Goal: Information Seeking & Learning: Compare options

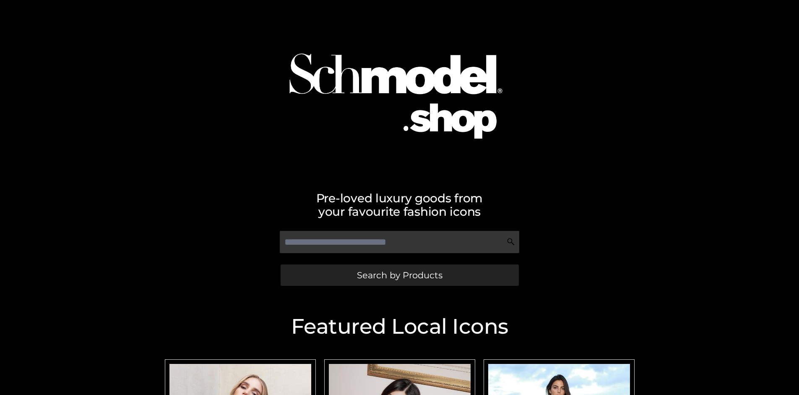
click at [399, 275] on span "Search by Products" at bounding box center [400, 275] width 86 height 9
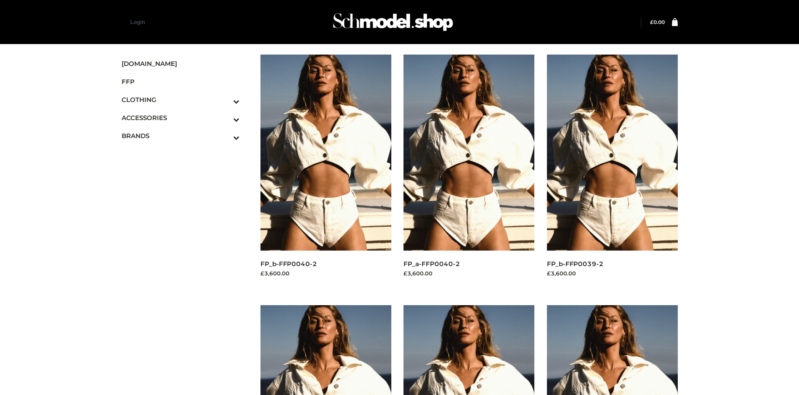
click at [325, 171] on img at bounding box center [325, 153] width 131 height 196
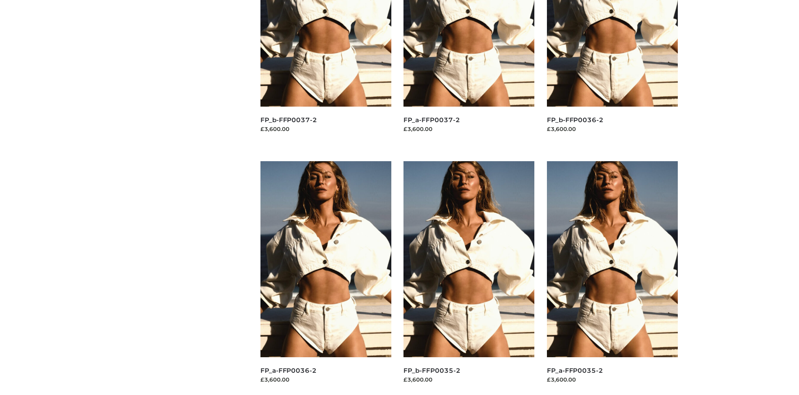
click at [469, 278] on img at bounding box center [468, 259] width 131 height 196
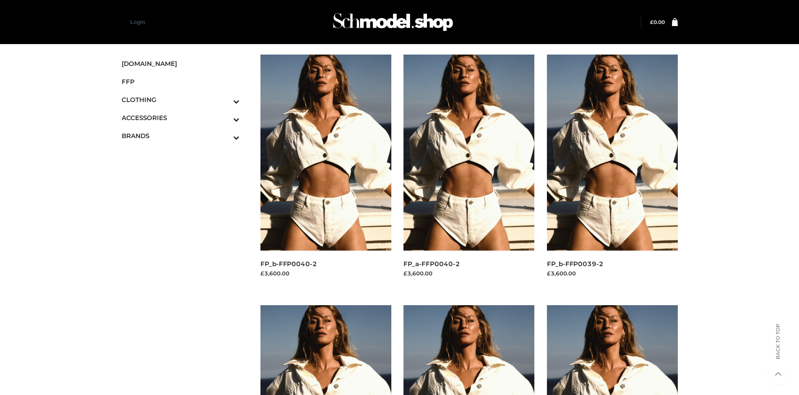
click at [612, 171] on img at bounding box center [612, 153] width 131 height 196
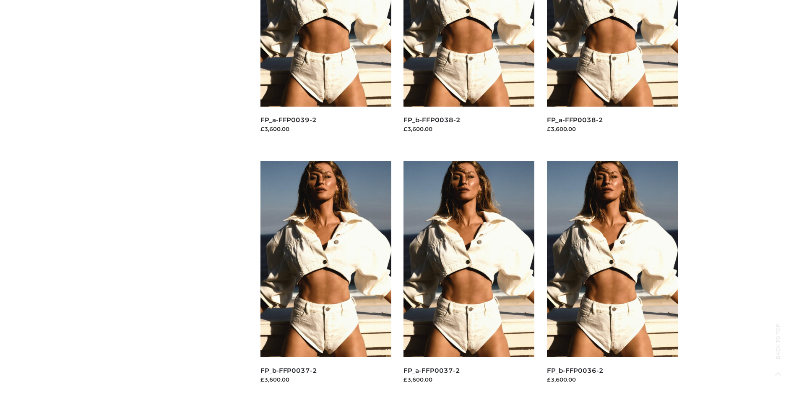
click at [325, 278] on img at bounding box center [325, 259] width 131 height 196
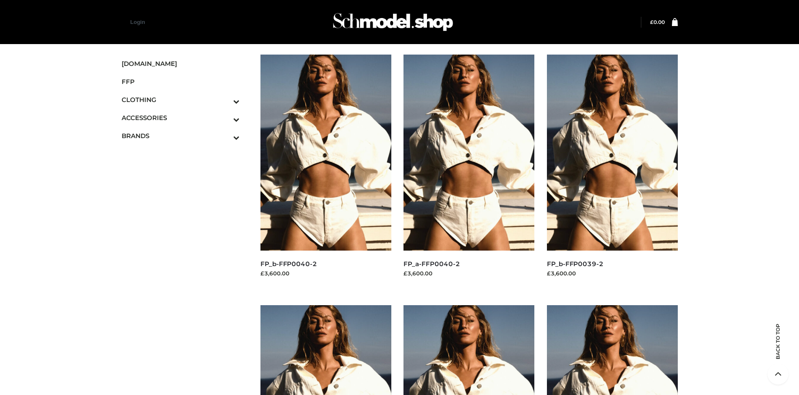
click at [225, 135] on icon "Toggle Submenu" at bounding box center [193, 138] width 94 height 10
click at [185, 154] on span "OPP SWIMWEAR" at bounding box center [185, 153] width 110 height 10
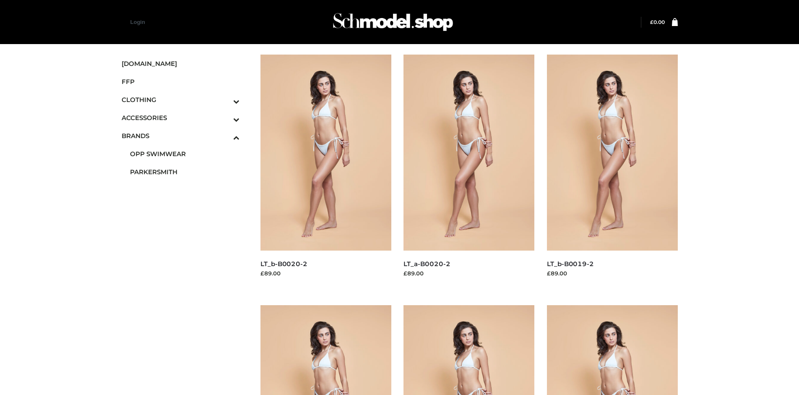
scroll to position [395, 0]
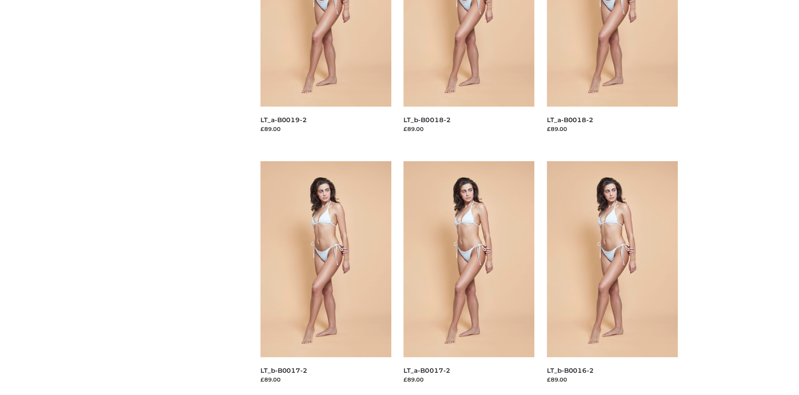
click at [325, 278] on img at bounding box center [325, 259] width 131 height 196
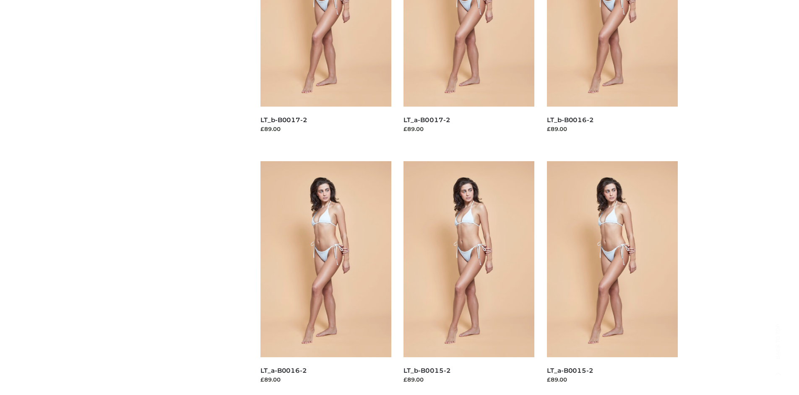
click at [612, 278] on img at bounding box center [612, 259] width 131 height 196
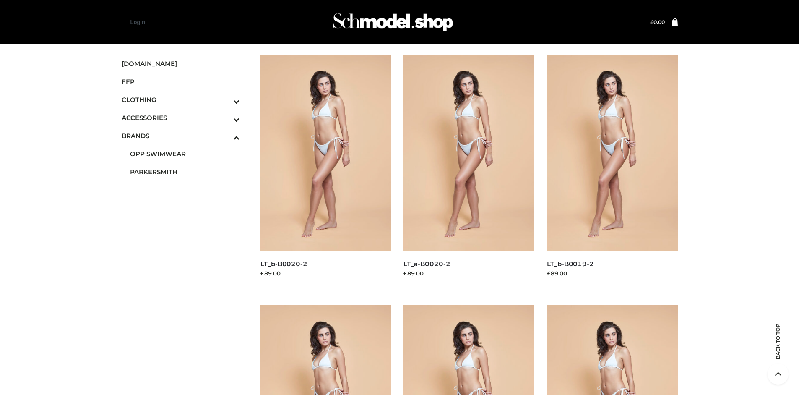
click at [325, 171] on img at bounding box center [325, 153] width 131 height 196
click at [225, 117] on icon "Toggle Submenu" at bounding box center [193, 119] width 94 height 10
click at [185, 154] on span "JEWELRY" at bounding box center [185, 154] width 110 height 10
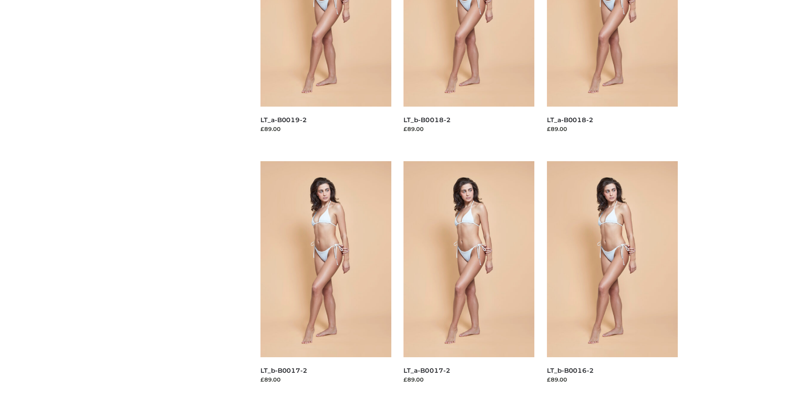
click at [612, 278] on img at bounding box center [612, 259] width 131 height 196
click at [469, 278] on img at bounding box center [468, 259] width 131 height 196
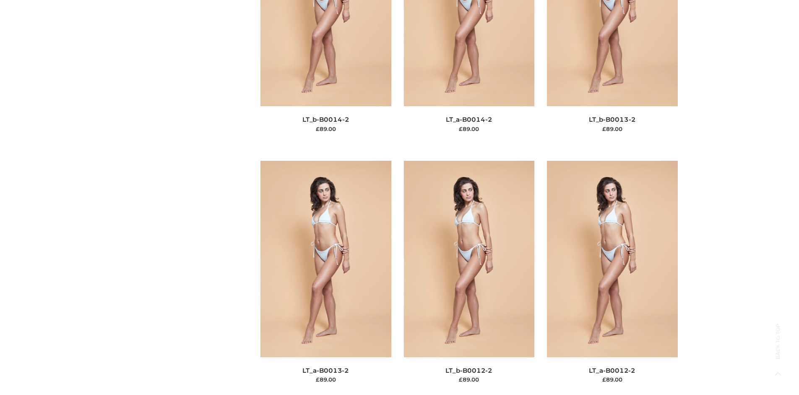
click at [612, 277] on img at bounding box center [612, 259] width 131 height 196
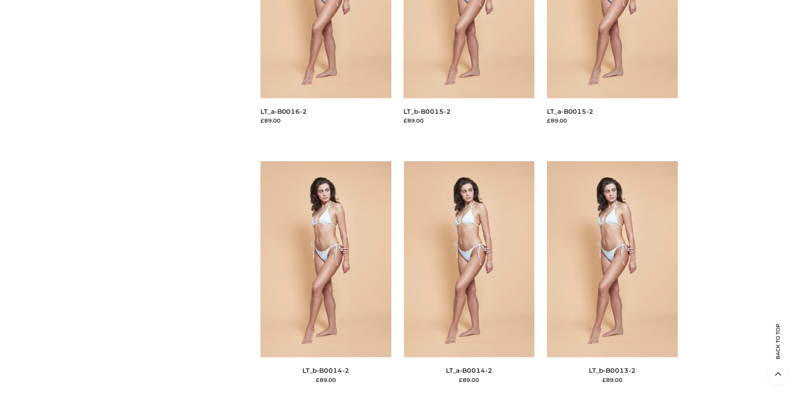
click at [469, 278] on img at bounding box center [469, 259] width 131 height 196
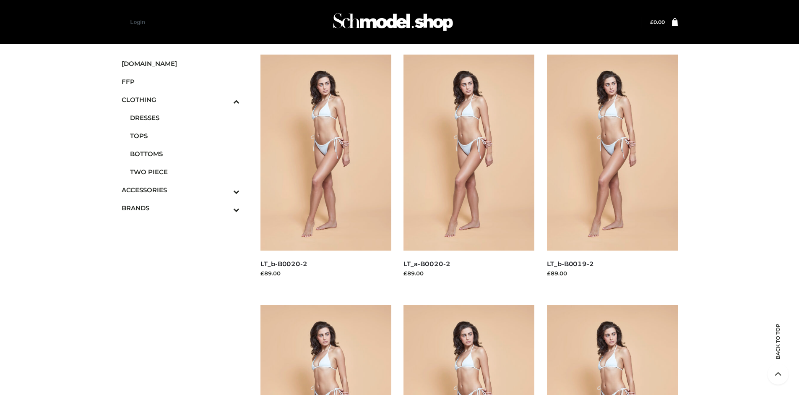
click at [185, 135] on span "TOPS" at bounding box center [185, 136] width 110 height 10
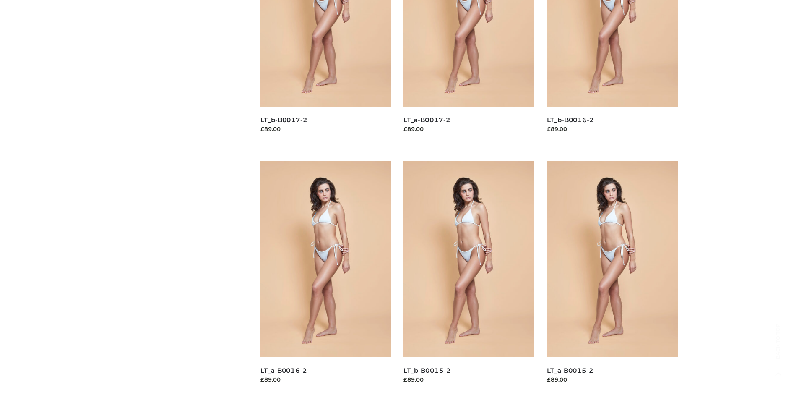
click at [612, 278] on img at bounding box center [612, 259] width 131 height 196
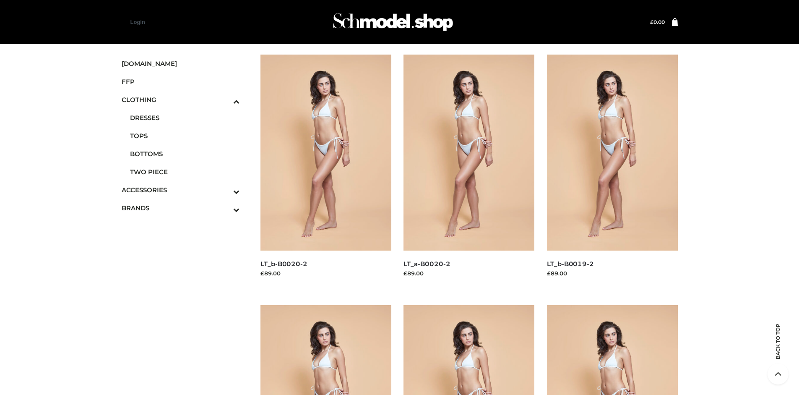
click at [612, 171] on img at bounding box center [612, 153] width 131 height 196
